Goal: Task Accomplishment & Management: Manage account settings

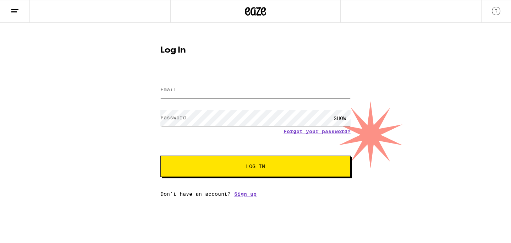
click at [178, 92] on input "Email" at bounding box center [255, 90] width 190 height 16
type input "cg_schnitz@"
